Goal: Information Seeking & Learning: Learn about a topic

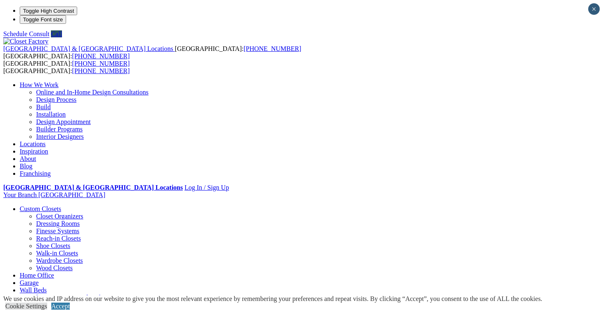
click at [46, 140] on link "Locations" at bounding box center [33, 143] width 26 height 7
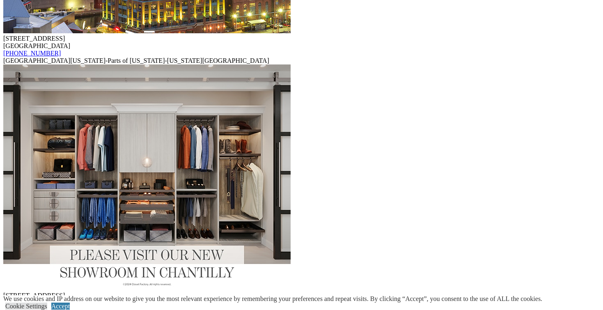
scroll to position [9091, 0]
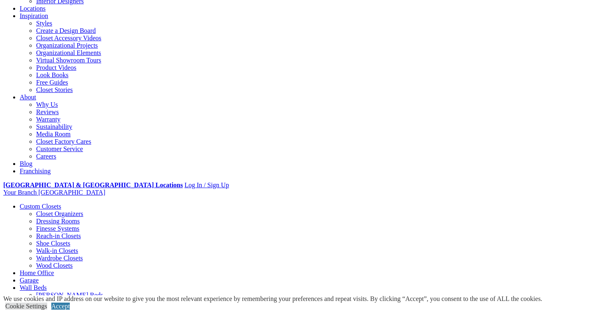
scroll to position [133, 0]
